Goal: Task Accomplishment & Management: Complete application form

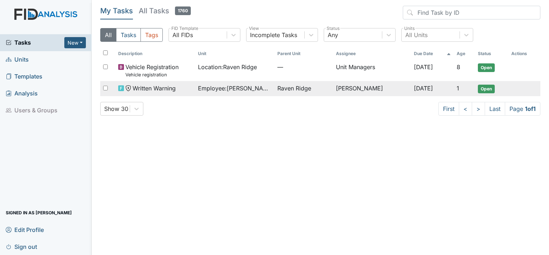
click at [509, 90] on tr "Written Warning Employee : Trevathan, Nayya Raven Ridge Shonda White Oct 23, 20…" at bounding box center [320, 88] width 440 height 15
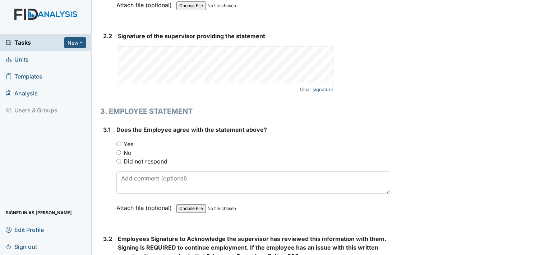
scroll to position [1070, 0]
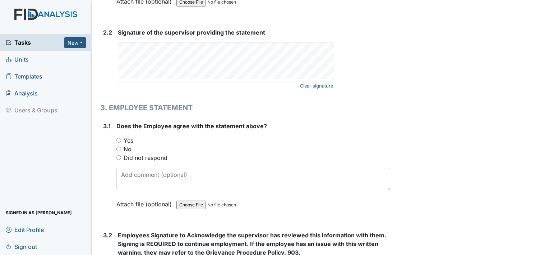
click at [121, 138] on input "Yes" at bounding box center [118, 140] width 5 height 5
radio input "true"
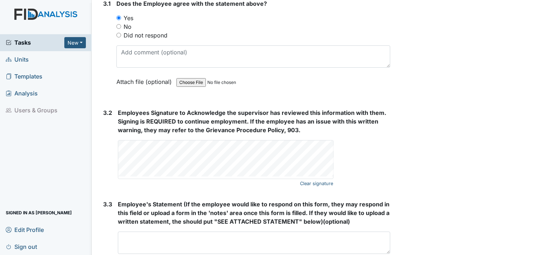
scroll to position [1193, 0]
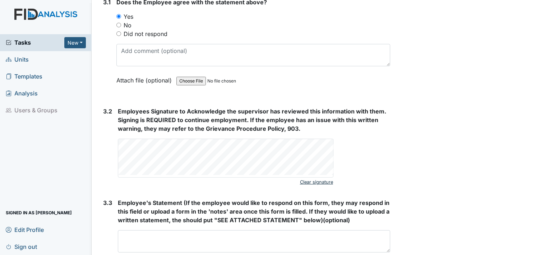
click at [314, 181] on link "Clear signature" at bounding box center [316, 182] width 33 height 10
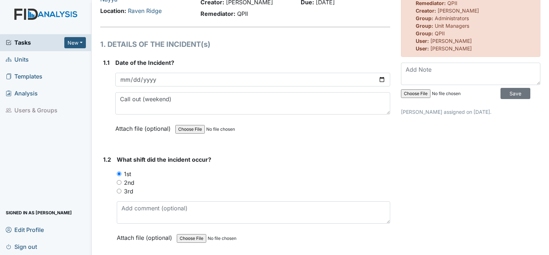
scroll to position [0, 0]
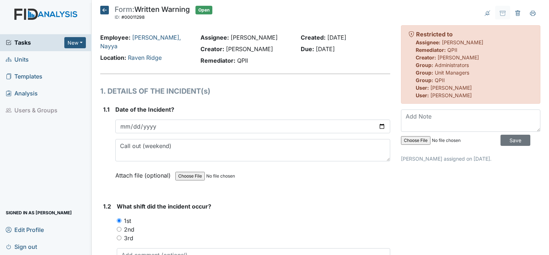
click at [29, 247] on span "Sign out" at bounding box center [21, 246] width 31 height 11
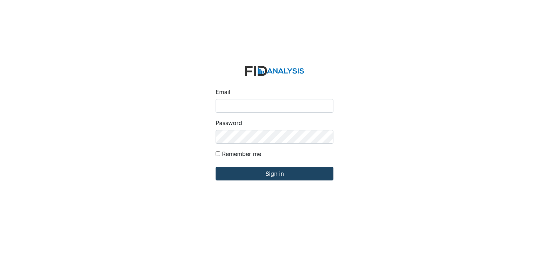
type input "swhite@lifeincorporated.com"
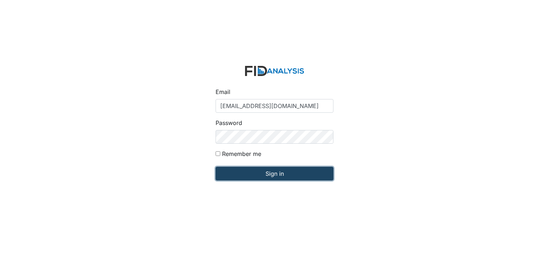
click at [257, 172] on input "Sign in" at bounding box center [275, 173] width 118 height 14
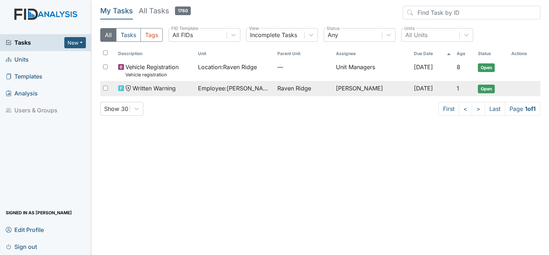
click at [215, 84] on span "Employee : Trevathan, Nayya" at bounding box center [235, 88] width 74 height 9
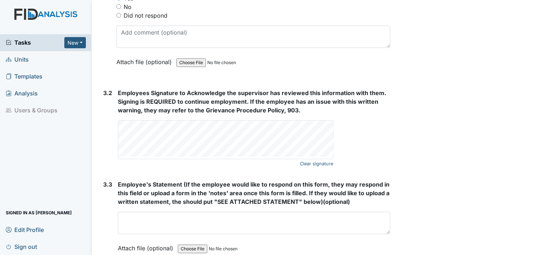
scroll to position [1247, 0]
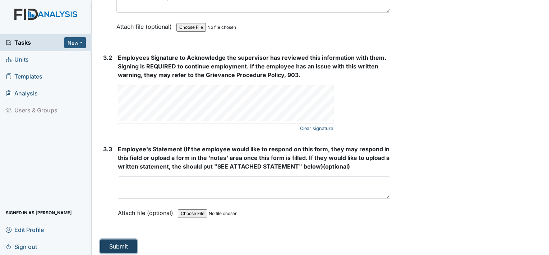
click at [110, 241] on button "Submit" at bounding box center [118, 246] width 37 height 14
click at [112, 243] on button "Submit" at bounding box center [118, 246] width 37 height 14
click at [111, 241] on button "Submit" at bounding box center [118, 246] width 37 height 14
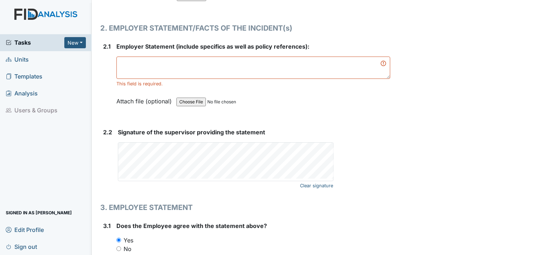
scroll to position [973, 0]
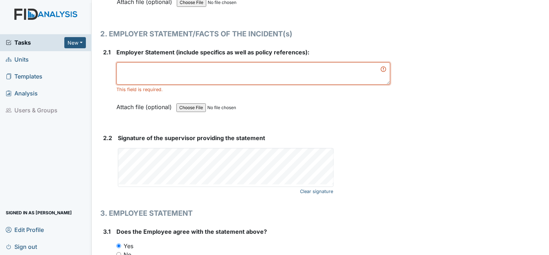
click at [146, 68] on textarea at bounding box center [253, 73] width 274 height 22
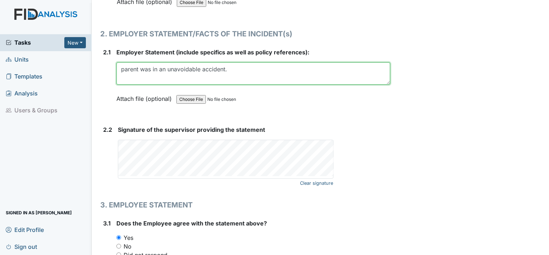
click at [124, 68] on textarea "parent was in an unavoidable accident." at bounding box center [253, 73] width 274 height 22
click at [251, 63] on textarea "Parent was in an unavoidable accident." at bounding box center [253, 73] width 274 height 22
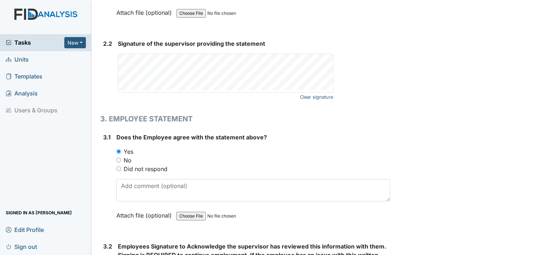
scroll to position [1060, 0]
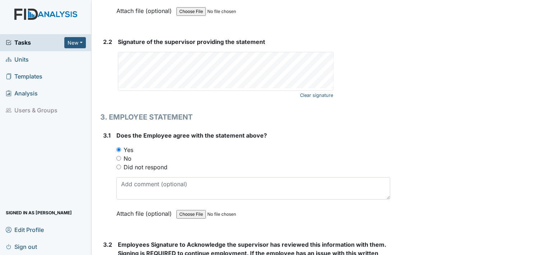
type textarea "Parent was in an unavoidable accident."
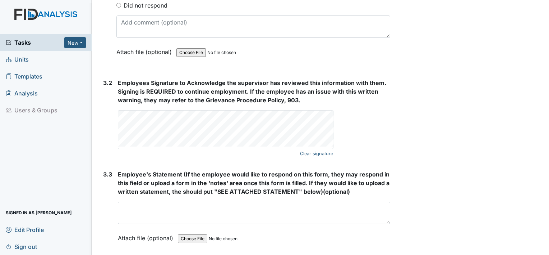
scroll to position [1247, 0]
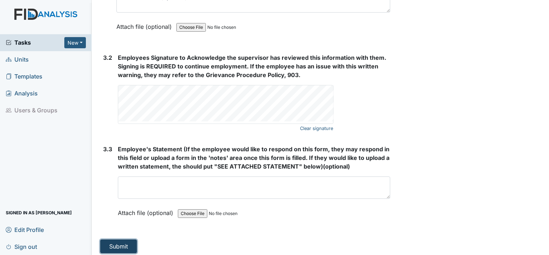
click at [115, 245] on button "Submit" at bounding box center [118, 246] width 37 height 14
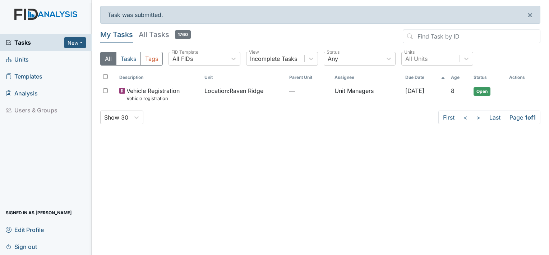
click at [23, 246] on span "Sign out" at bounding box center [21, 246] width 31 height 11
